Goal: Information Seeking & Learning: Understand process/instructions

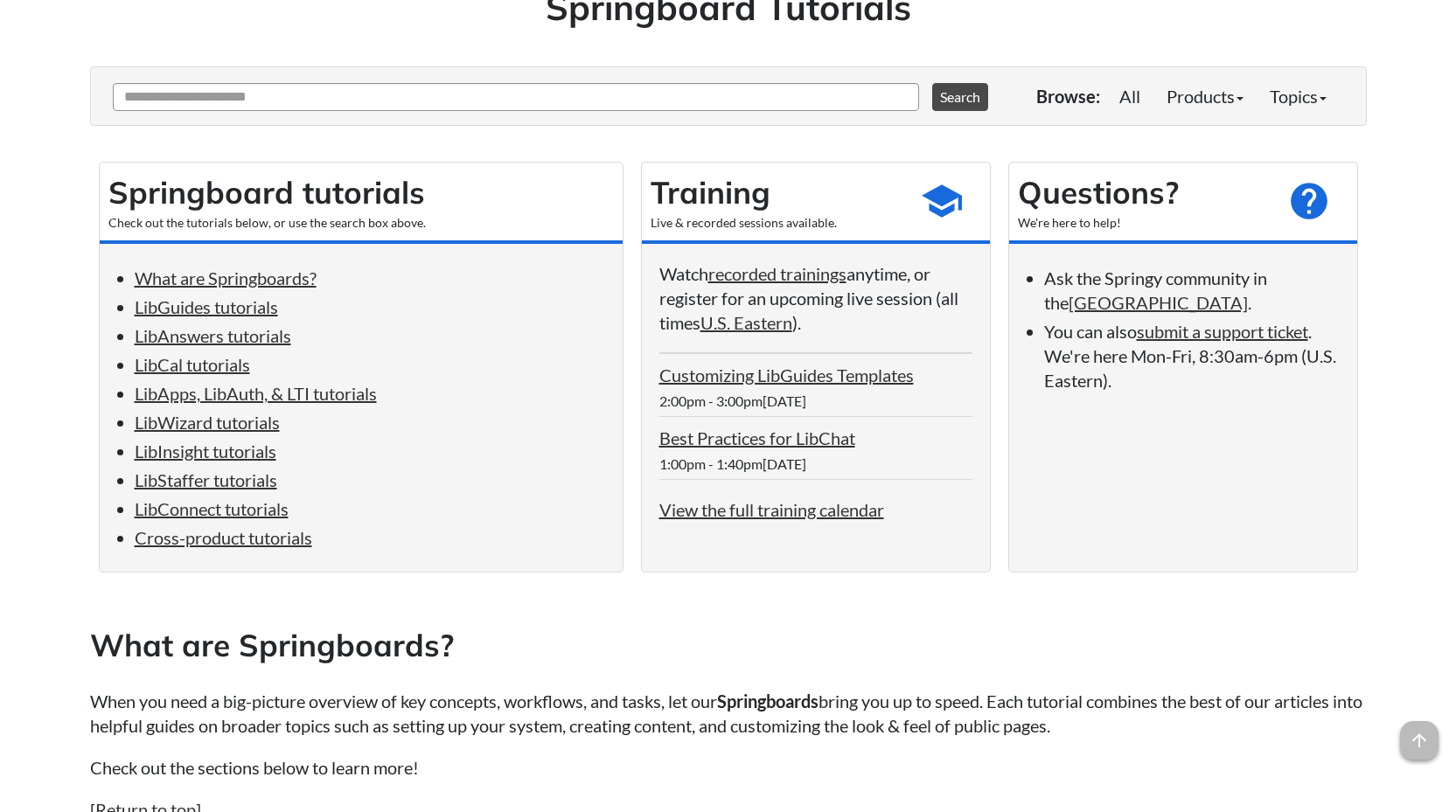
scroll to position [262, 0]
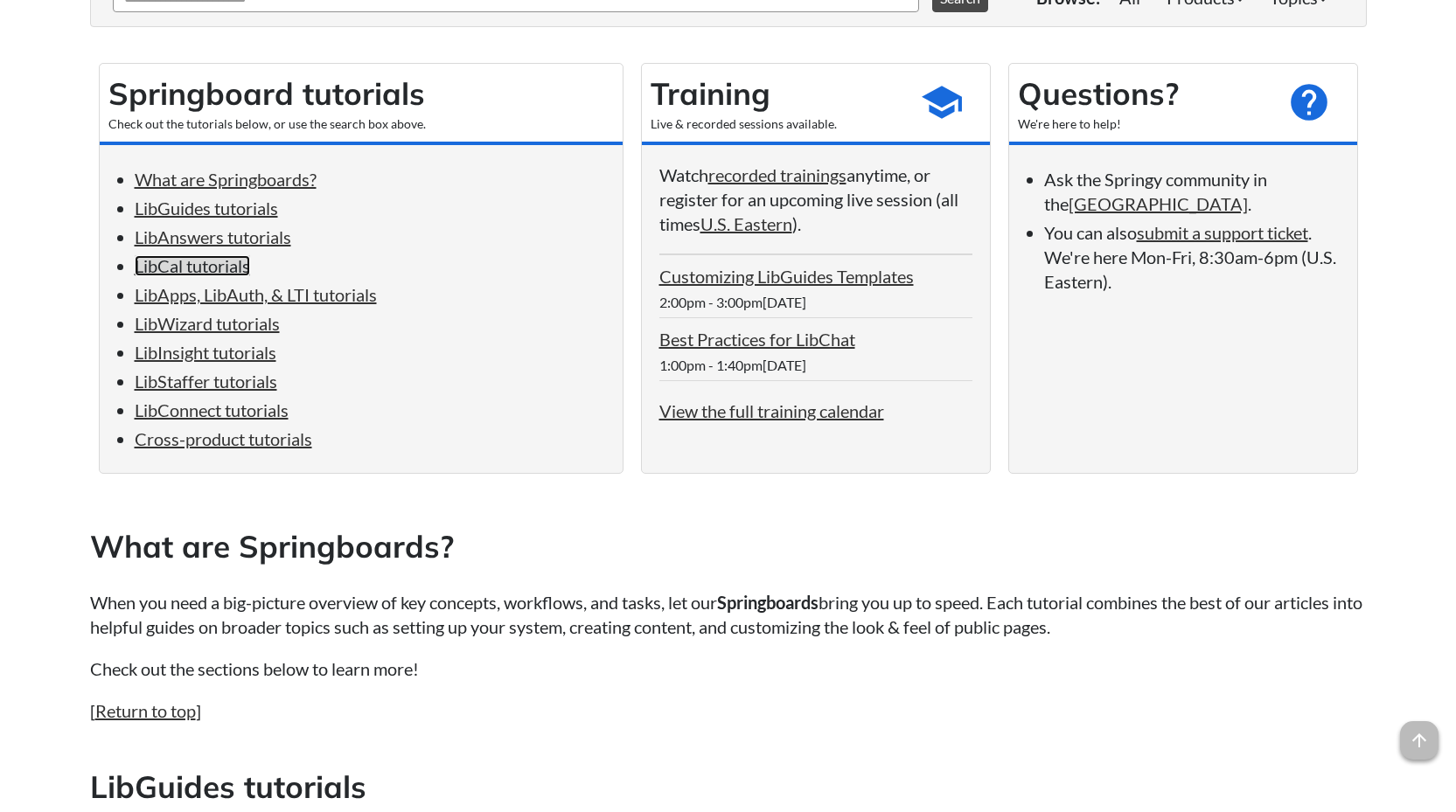
click at [182, 269] on link "LibCal tutorials" at bounding box center [192, 265] width 115 height 21
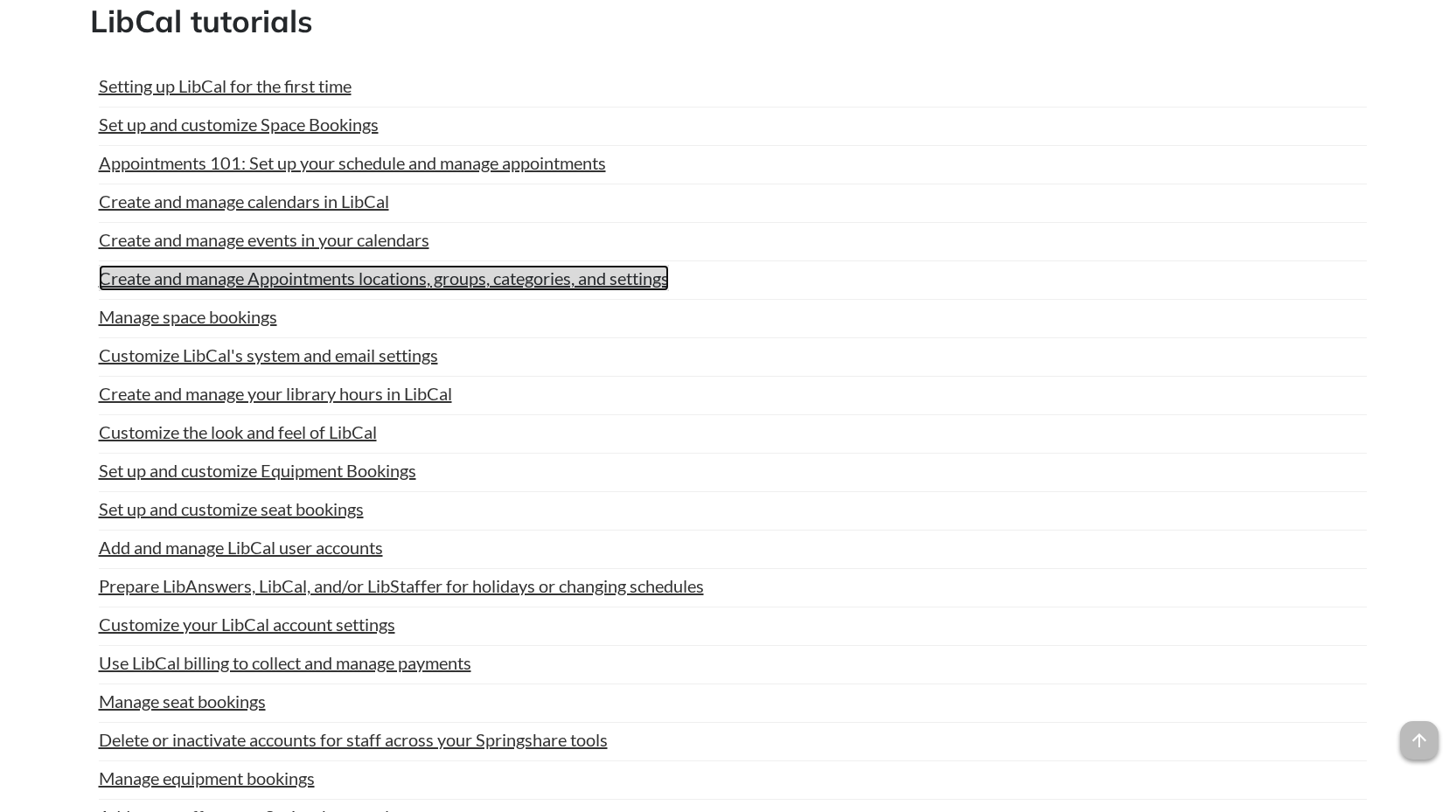
click at [462, 280] on link "Create and manage Appointments locations, groups, categories, and settings" at bounding box center [384, 278] width 570 height 26
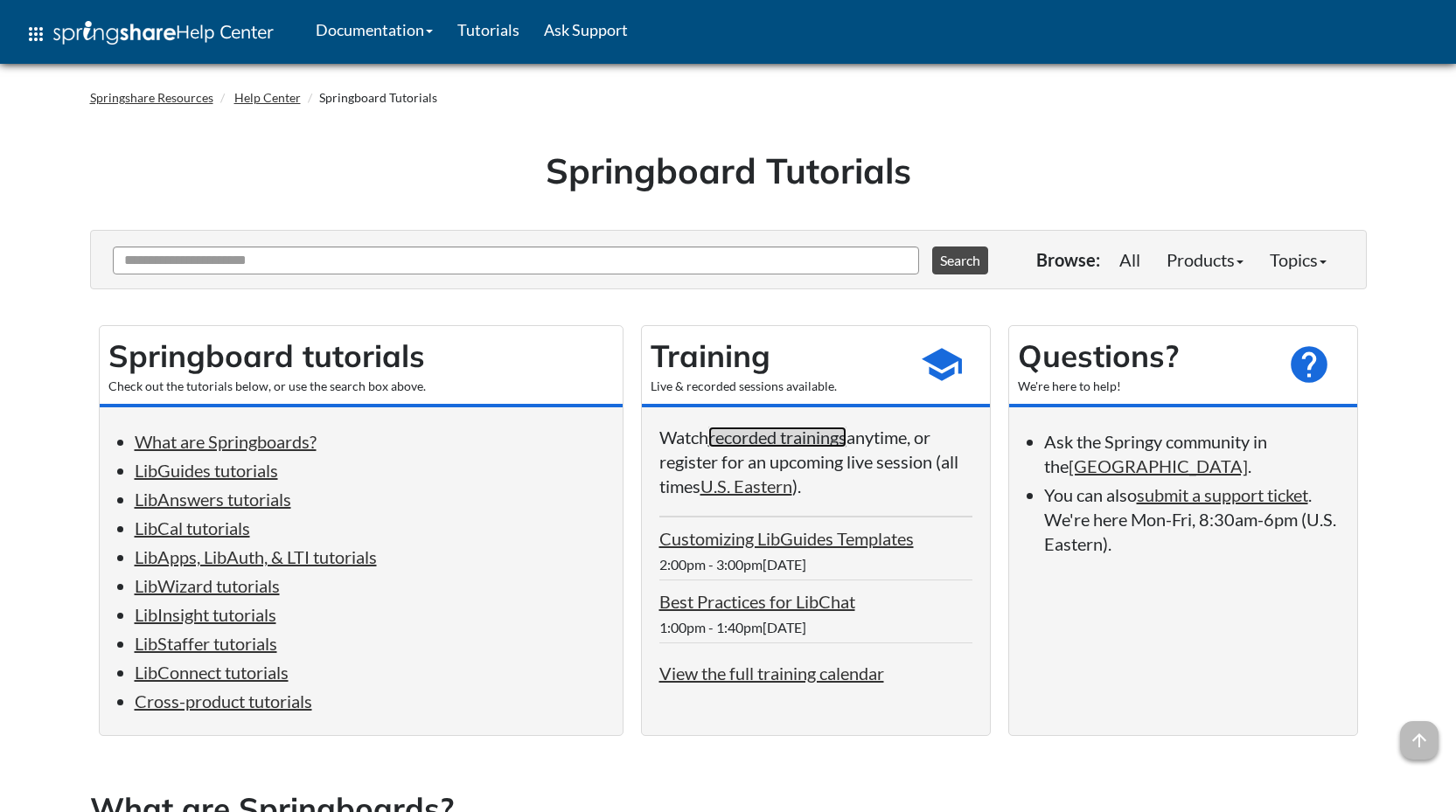
click at [780, 432] on link "recorded trainings" at bounding box center [777, 436] width 138 height 21
